Goal: Task Accomplishment & Management: Use online tool/utility

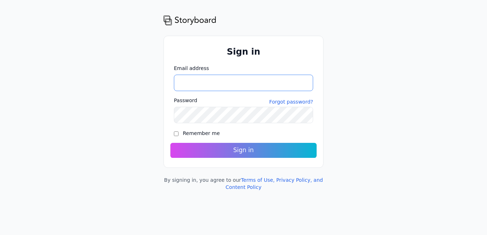
type input "**********"
click at [227, 151] on button "Sign in" at bounding box center [243, 150] width 146 height 15
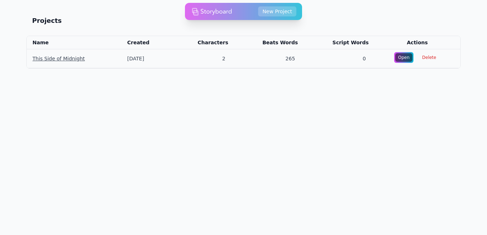
click at [46, 56] on link "This Side of Midnight" at bounding box center [58, 59] width 52 height 6
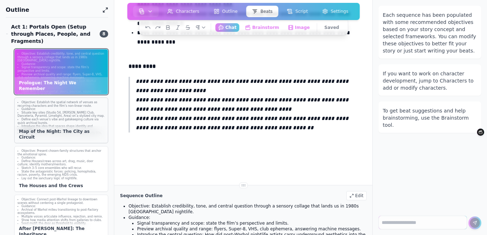
click at [70, 114] on li "Situate key sites (Studio 54, [PERSON_NAME] Club, Danceteria, Pyramid, Limeligh…" at bounding box center [60, 114] width 87 height 7
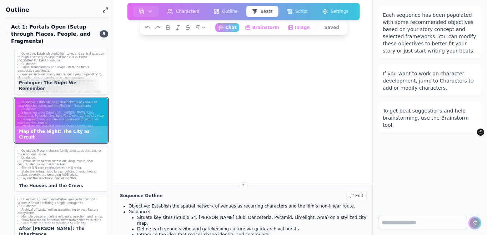
scroll to position [146, 0]
click at [67, 69] on li "Signal transparency and scope: state the film’s perspective and limits." at bounding box center [60, 69] width 87 height 7
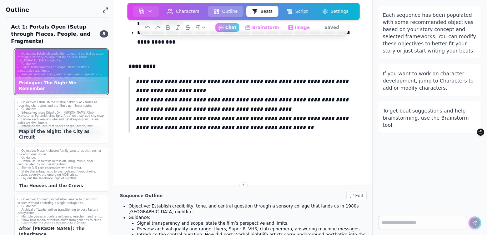
click at [230, 10] on button "Outline" at bounding box center [225, 11] width 35 height 11
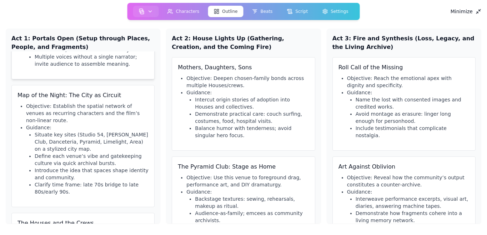
scroll to position [138, 0]
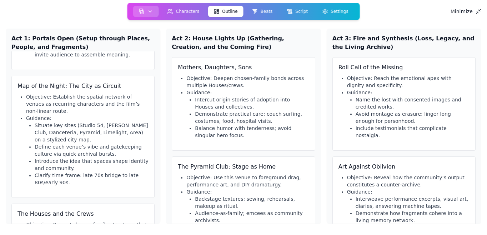
click at [153, 15] on button "button" at bounding box center [146, 11] width 26 height 11
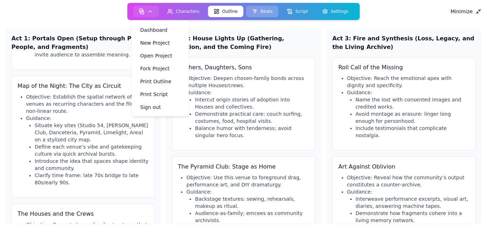
click at [257, 10] on icon at bounding box center [255, 12] width 6 height 6
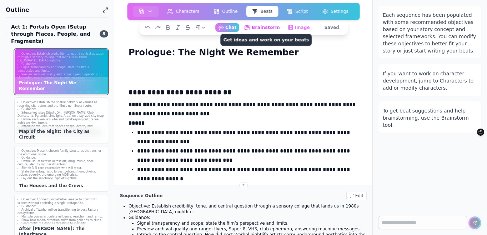
click at [267, 30] on button "Brainstorm Get ideas and work on your beats" at bounding box center [262, 27] width 42 height 9
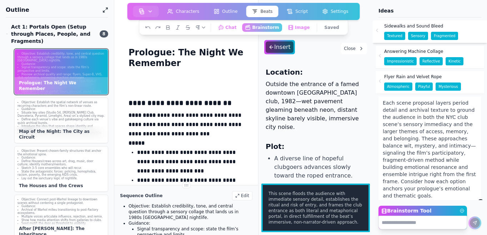
scroll to position [142, 0]
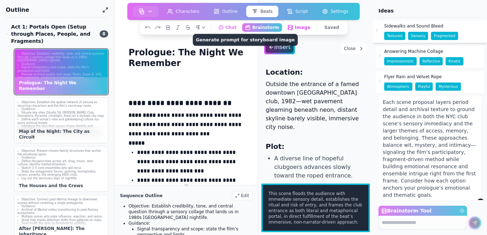
click at [298, 30] on button "Image Generate prompt for storyboard image" at bounding box center [298, 27] width 29 height 9
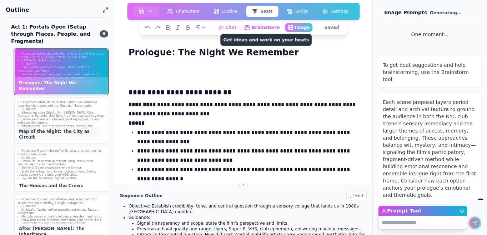
click at [256, 27] on button "Brainstorm Get ideas and work on your beats" at bounding box center [262, 27] width 42 height 9
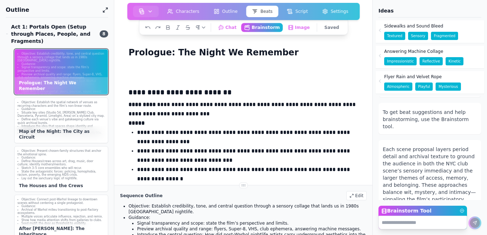
scroll to position [142, 0]
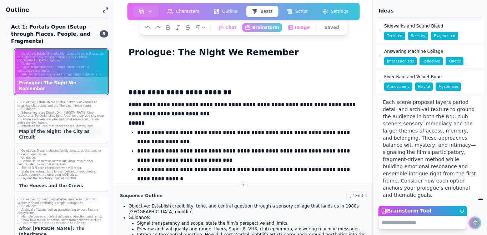
click at [394, 223] on textarea "Brainstorm Tool" at bounding box center [422, 223] width 89 height 14
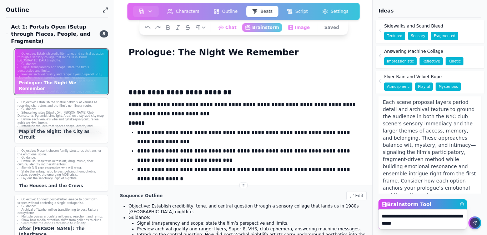
type textarea "**********"
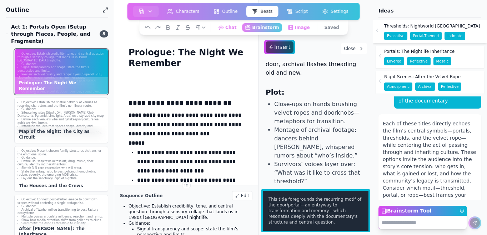
scroll to position [0, 0]
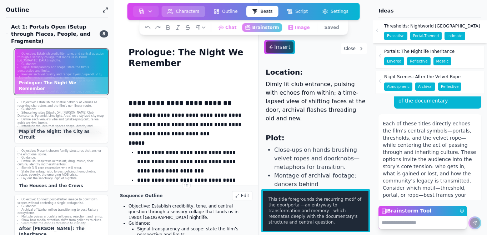
click at [184, 10] on button "Characters" at bounding box center [184, 11] width 44 height 11
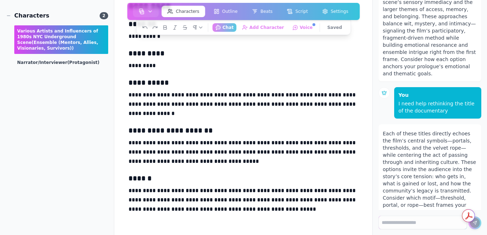
scroll to position [443, 0]
